Goal: Understand process/instructions: Learn how to perform a task or action

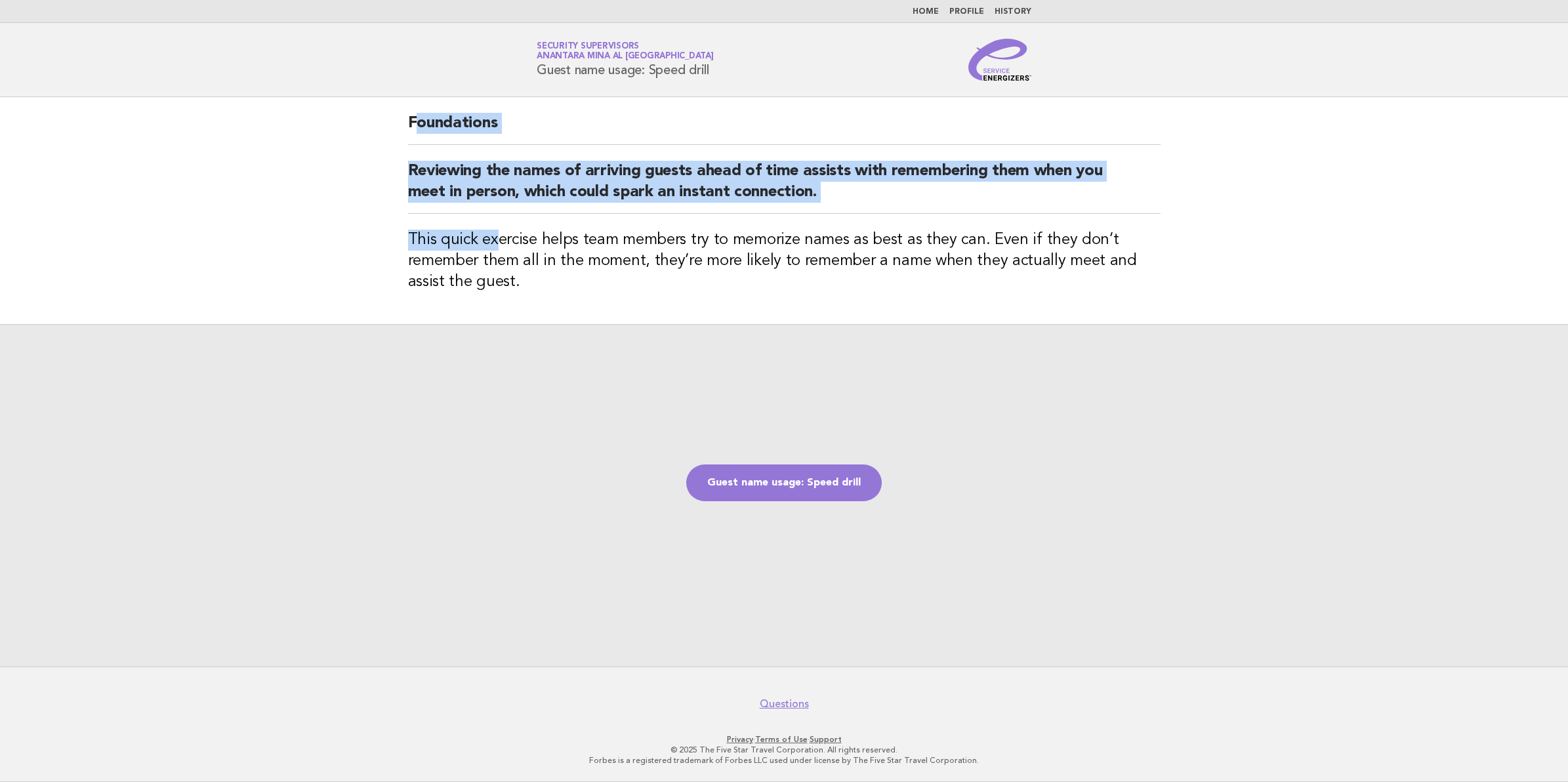
drag, startPoint x: 417, startPoint y: 123, endPoint x: 494, endPoint y: 219, distance: 123.1
click at [494, 219] on div "Foundations Reviewing the names of arriving guests ahead of time assists with r…" at bounding box center [784, 210] width 784 height 227
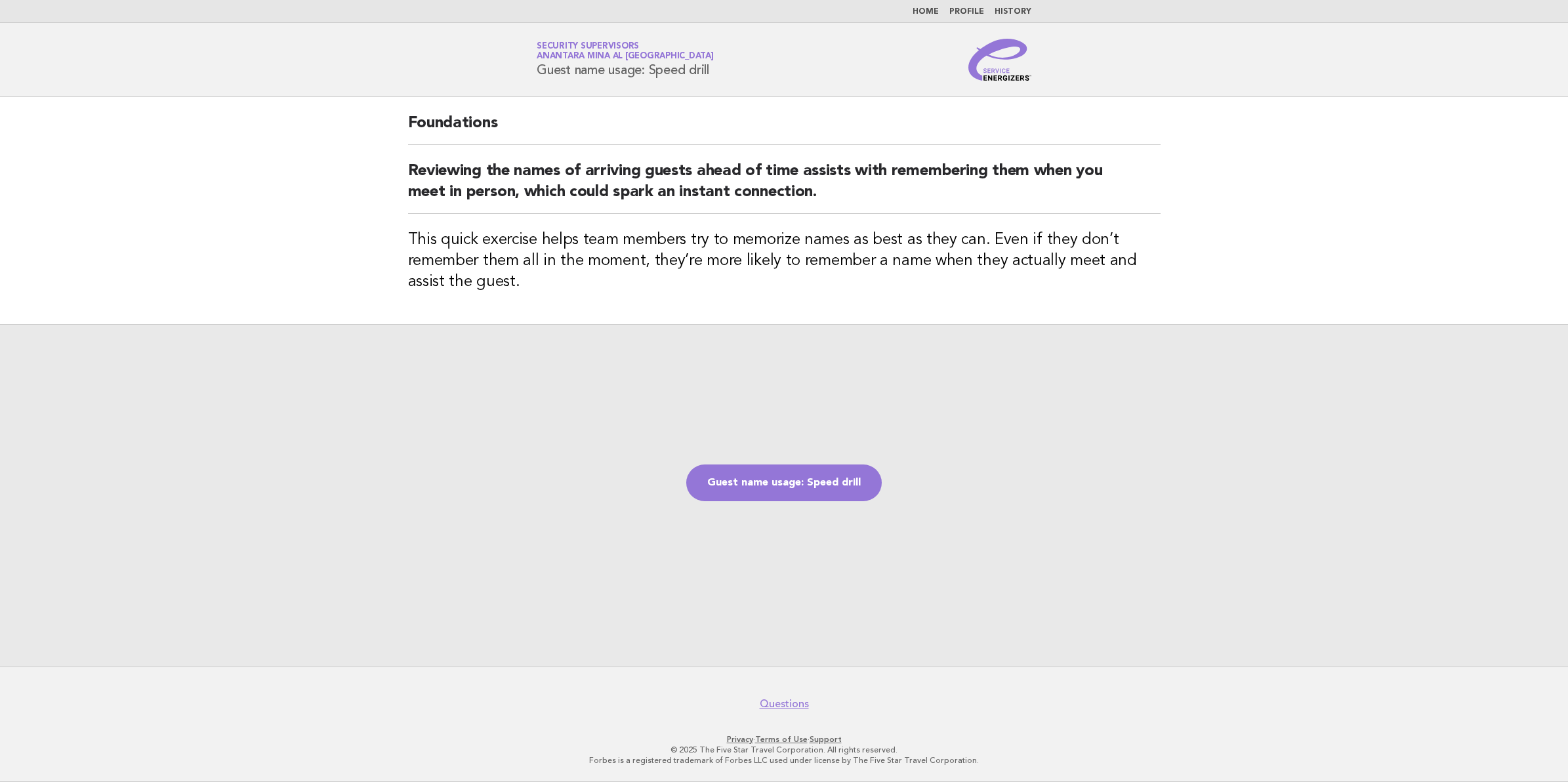
drag, startPoint x: 494, startPoint y: 219, endPoint x: 411, endPoint y: 120, distance: 129.2
click at [411, 120] on h2 "Foundations" at bounding box center [784, 129] width 753 height 32
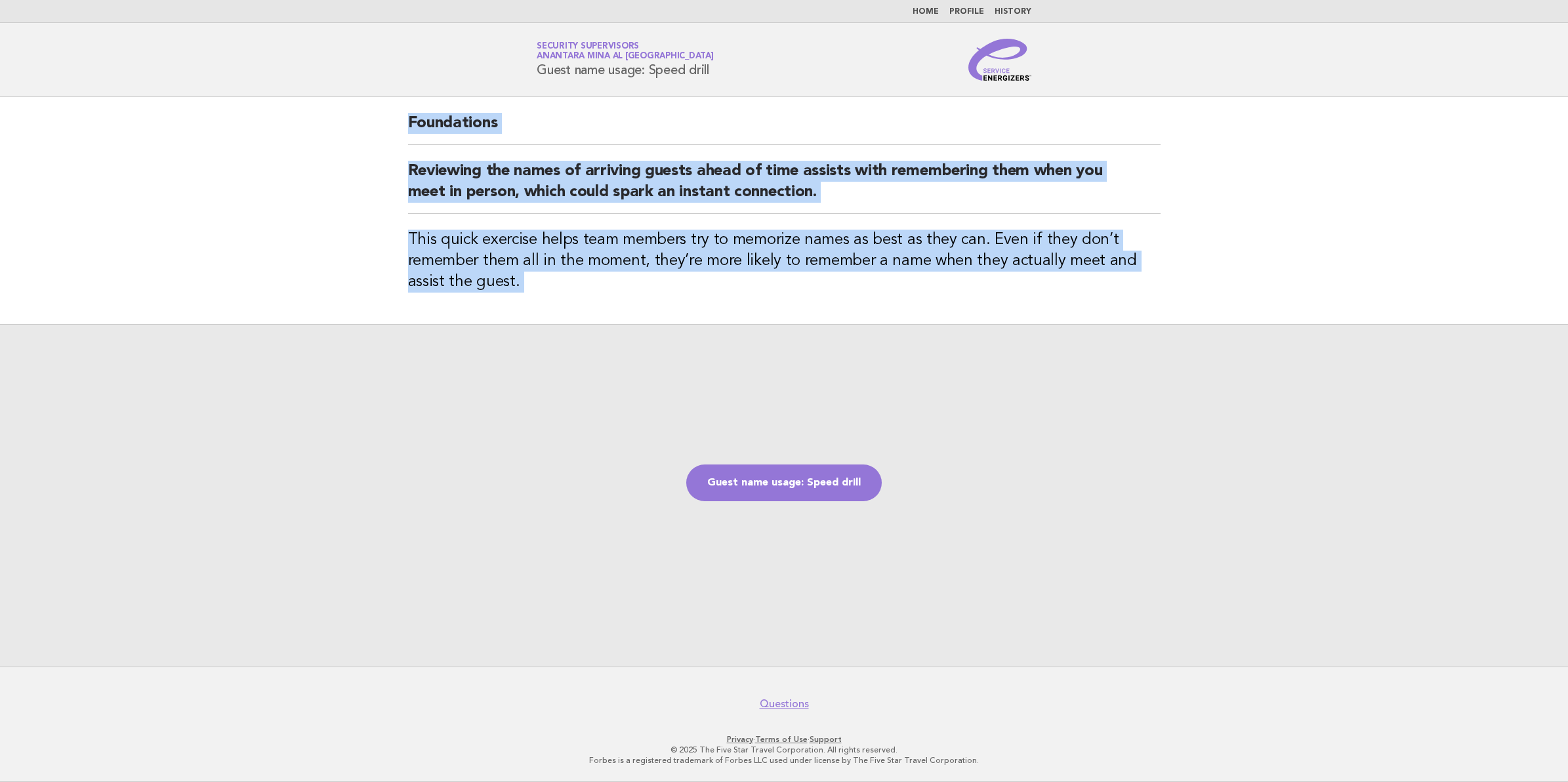
drag, startPoint x: 411, startPoint y: 120, endPoint x: 582, endPoint y: 306, distance: 252.7
click at [582, 306] on div "Foundations Reviewing the names of arriving guests ahead of time assists with r…" at bounding box center [784, 210] width 784 height 227
copy main "Foundations Reviewing the names of arriving guests ahead of time assists with r…"
click at [770, 465] on link "Guest name usage: Speed drill" at bounding box center [784, 482] width 196 height 36
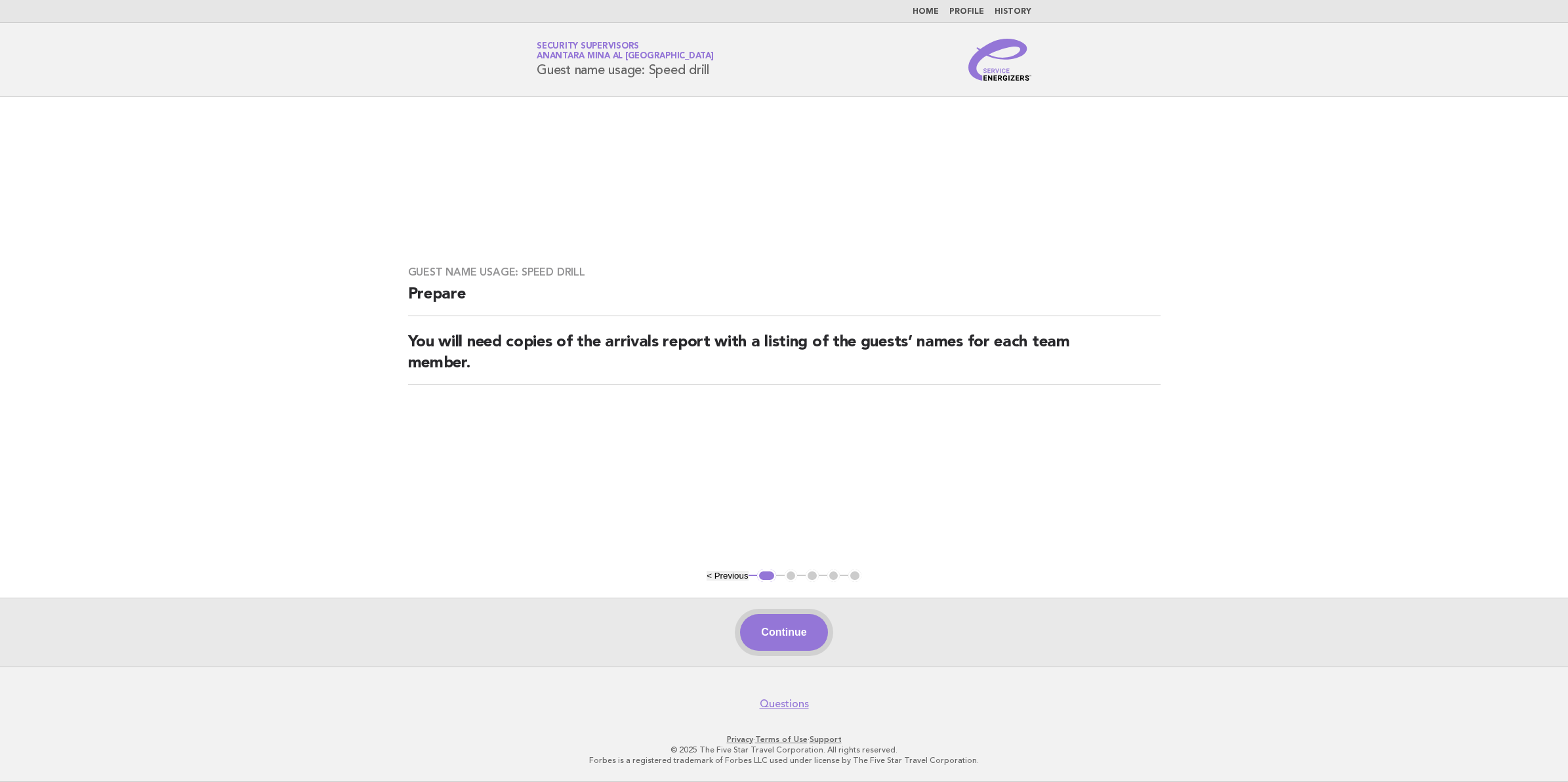
click at [799, 638] on button "Continue" at bounding box center [784, 632] width 87 height 36
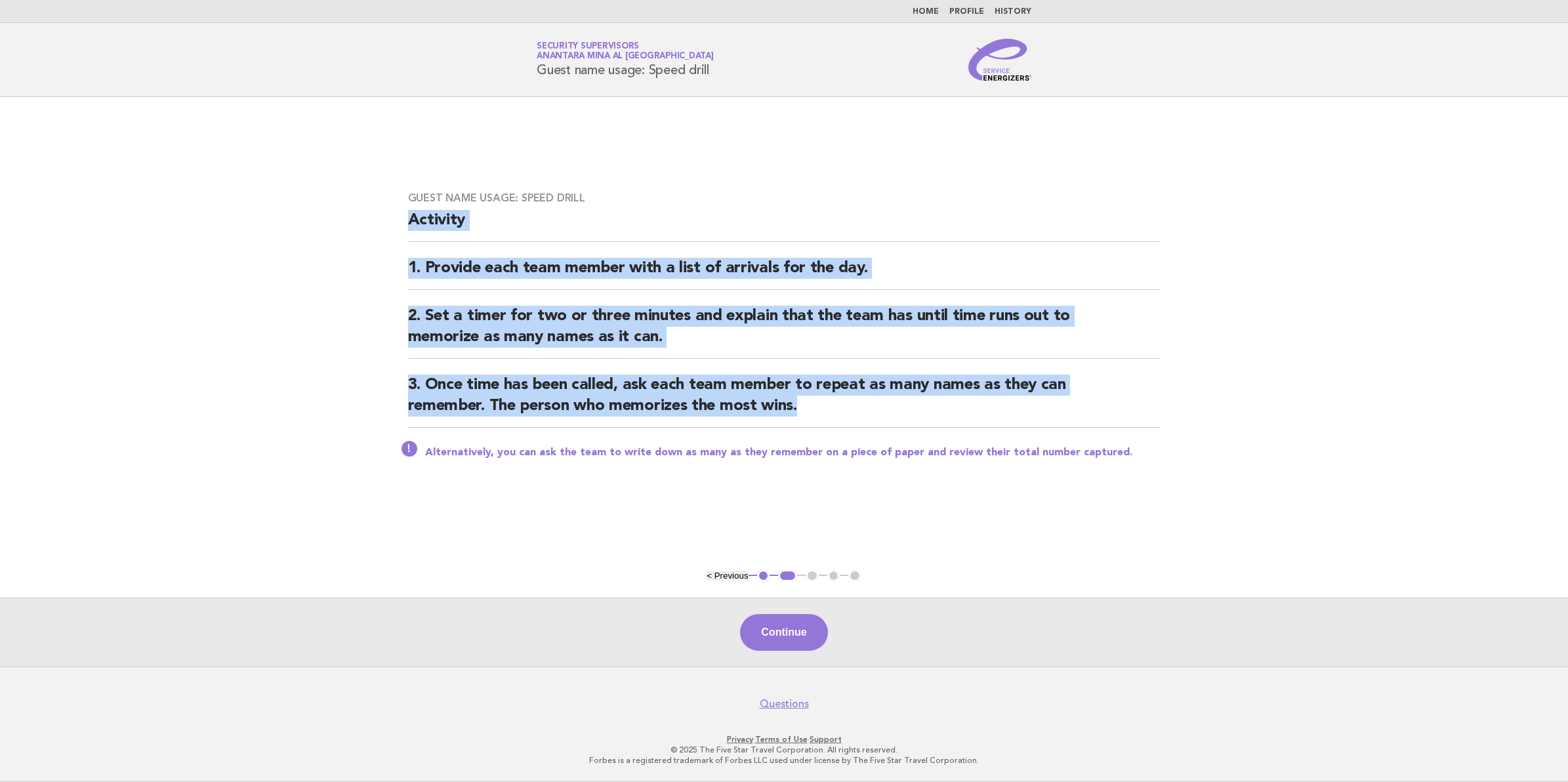
drag, startPoint x: 411, startPoint y: 213, endPoint x: 856, endPoint y: 411, distance: 487.1
click at [856, 411] on div "Guest name usage: Speed drill Activity 1. Provide each team member with a list …" at bounding box center [784, 333] width 784 height 315
copy div "Activity 1. Provide each team member with a list of arrivals for the day. 2. Se…"
click at [799, 640] on button "Continue" at bounding box center [784, 632] width 87 height 36
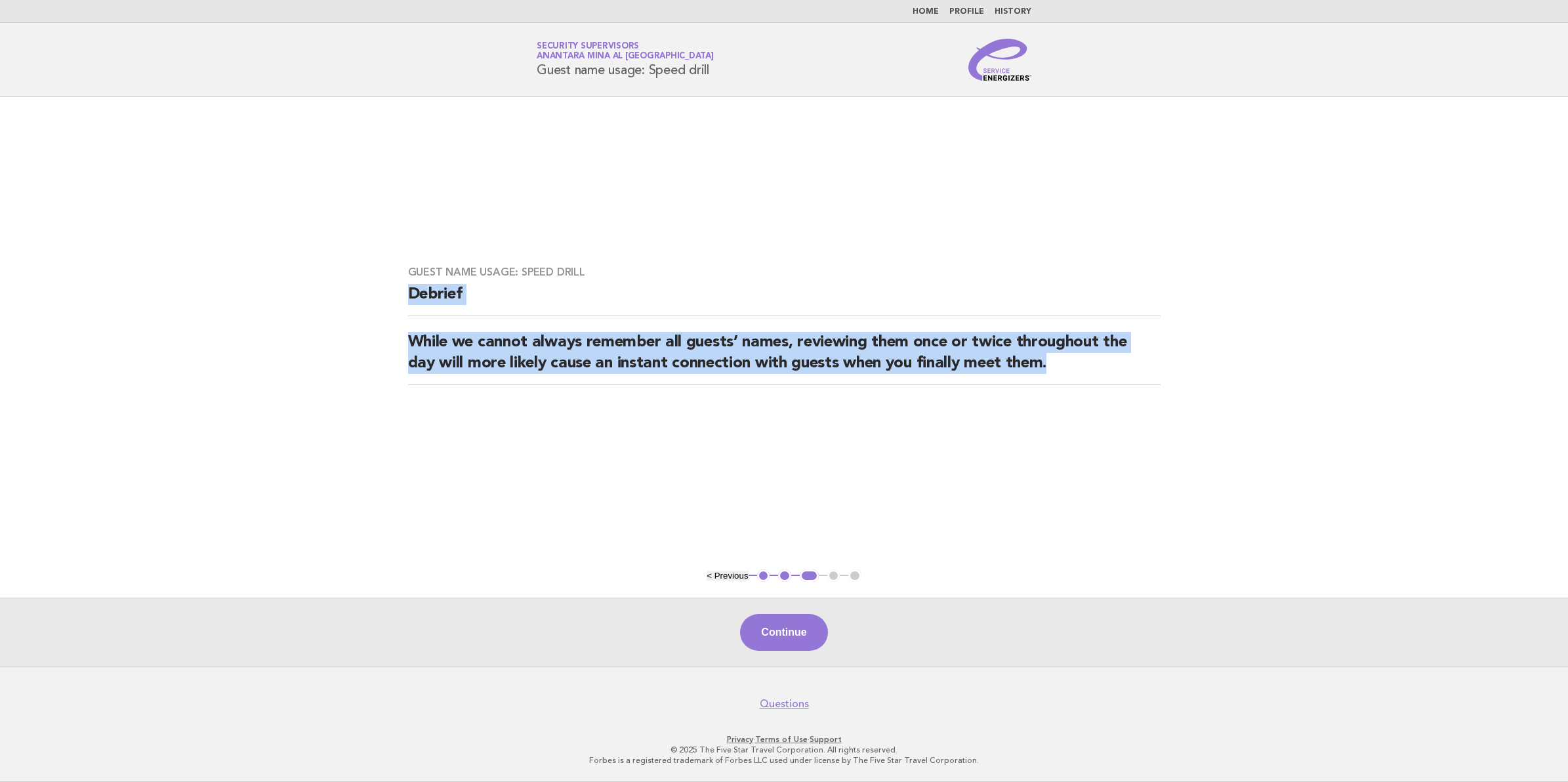
drag, startPoint x: 412, startPoint y: 293, endPoint x: 1083, endPoint y: 376, distance: 676.1
click at [1083, 376] on div "Guest name usage: Speed drill Debrief While we cannot always remember all guest…" at bounding box center [784, 334] width 784 height 167
copy div "Debrief While we cannot always remember all guests’ names, reviewing them once …"
click at [795, 641] on button "Continue" at bounding box center [784, 632] width 87 height 36
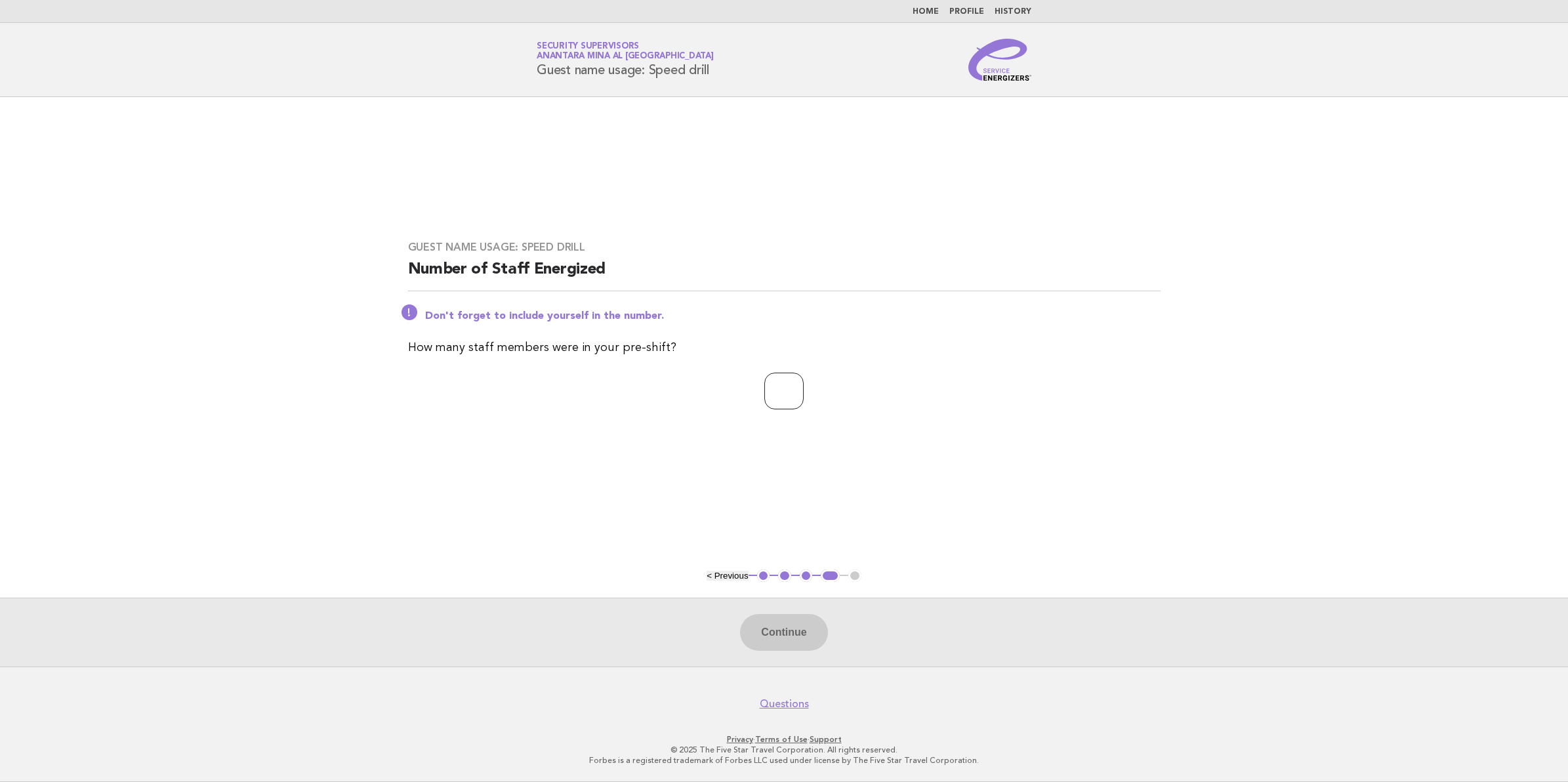
click at [789, 402] on input "number" at bounding box center [784, 390] width 40 height 36
type input "**"
click at [772, 631] on button "Continue" at bounding box center [784, 632] width 87 height 36
